Goal: Find specific page/section

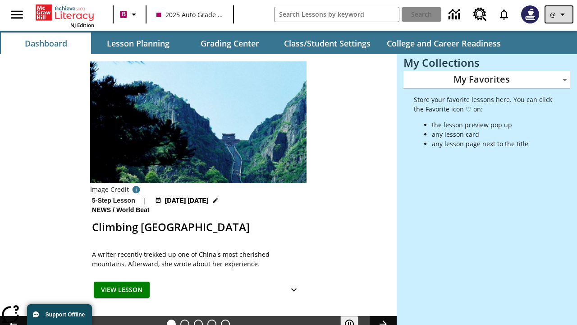
click at [559, 14] on icon "Profile/Settings" at bounding box center [562, 14] width 11 height 11
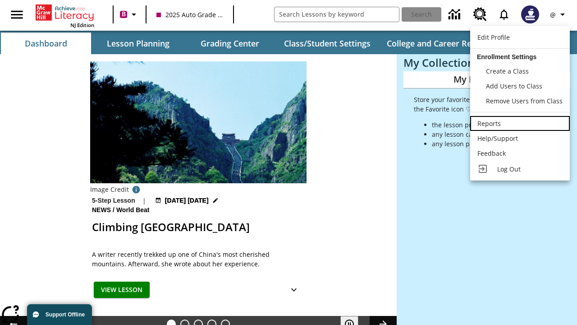
click at [520, 123] on div "Reports" at bounding box center [520, 123] width 85 height 9
